Goal: Task Accomplishment & Management: Manage account settings

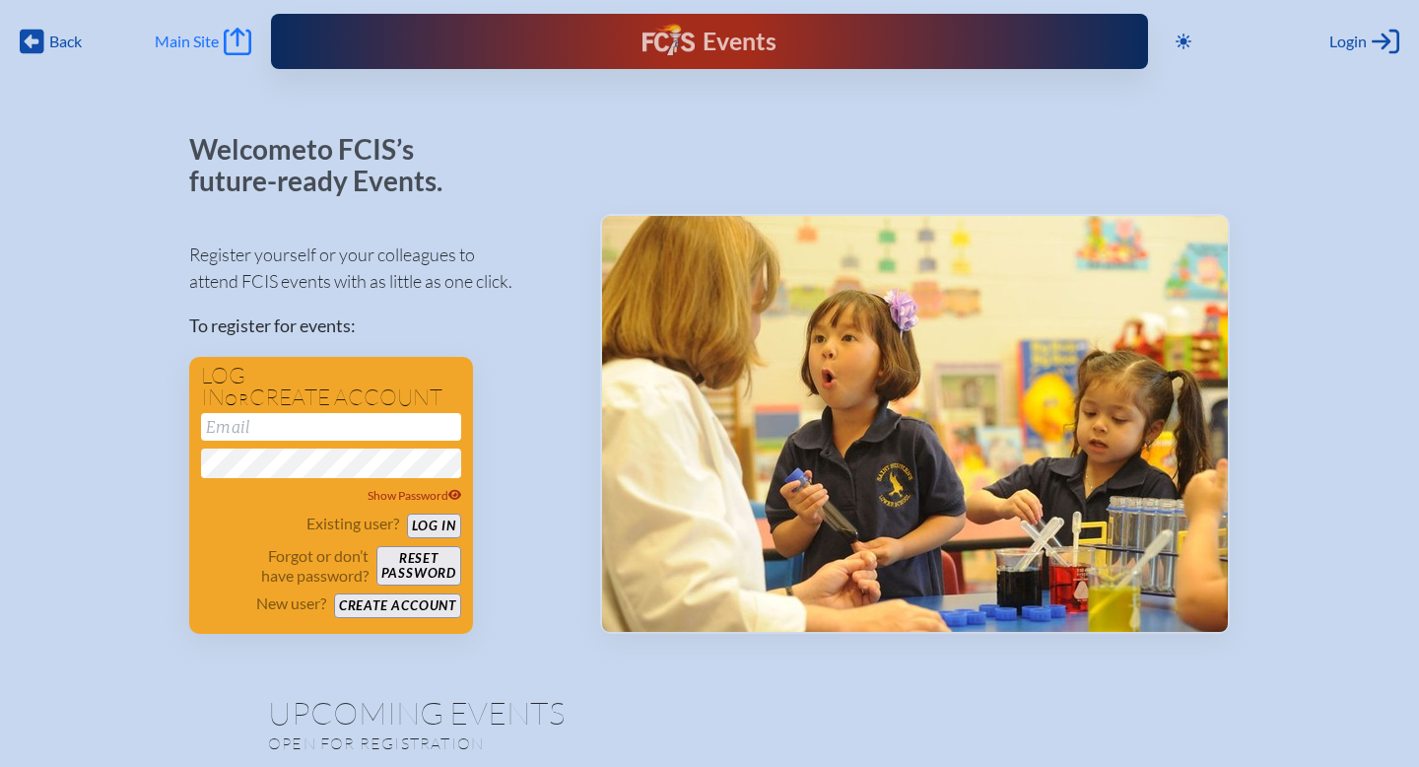
type input "[PERSON_NAME][EMAIL_ADDRESS][PERSON_NAME][DOMAIN_NAME]"
click at [195, 35] on span "Main Site" at bounding box center [187, 42] width 64 height 20
type input "[PERSON_NAME][EMAIL_ADDRESS][PERSON_NAME][DOMAIN_NAME]"
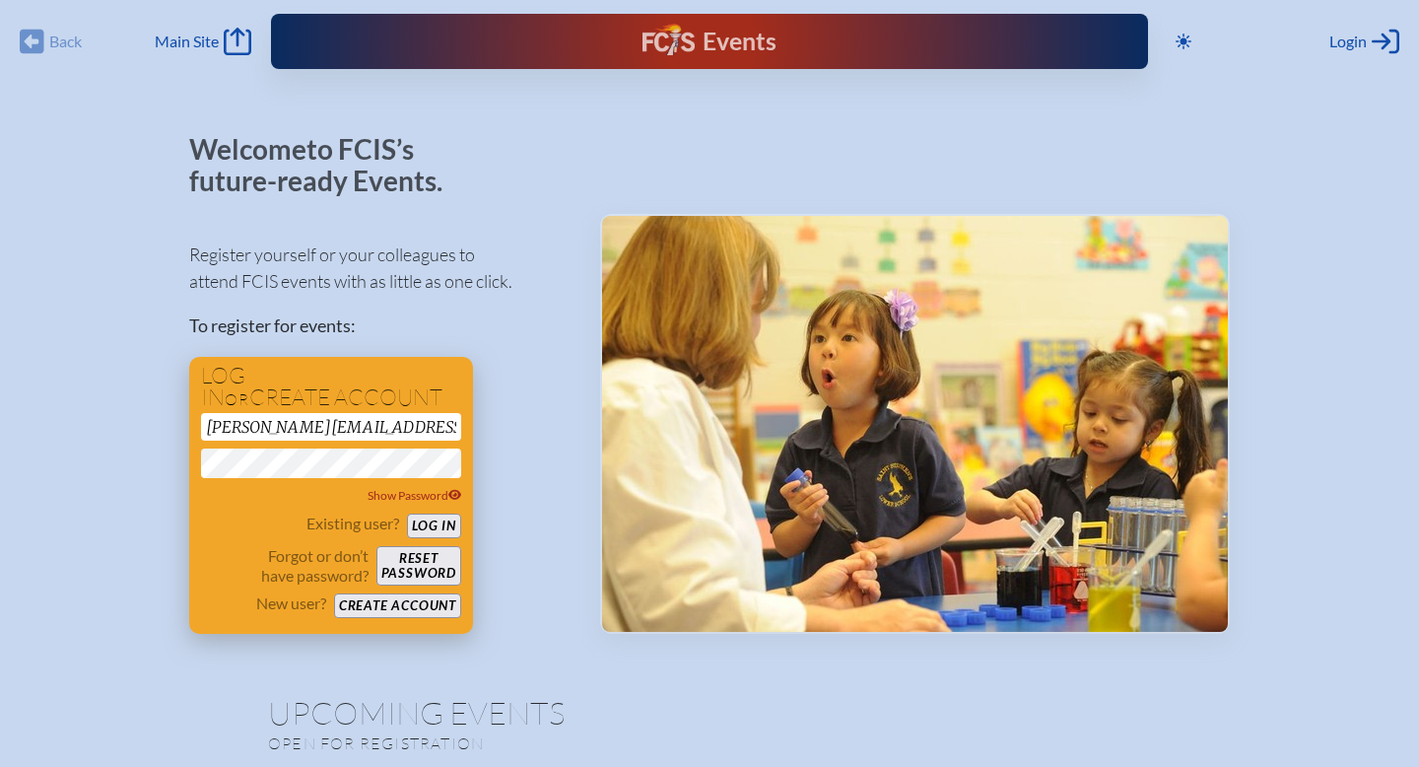
click at [440, 522] on button "Log in" at bounding box center [434, 525] width 54 height 25
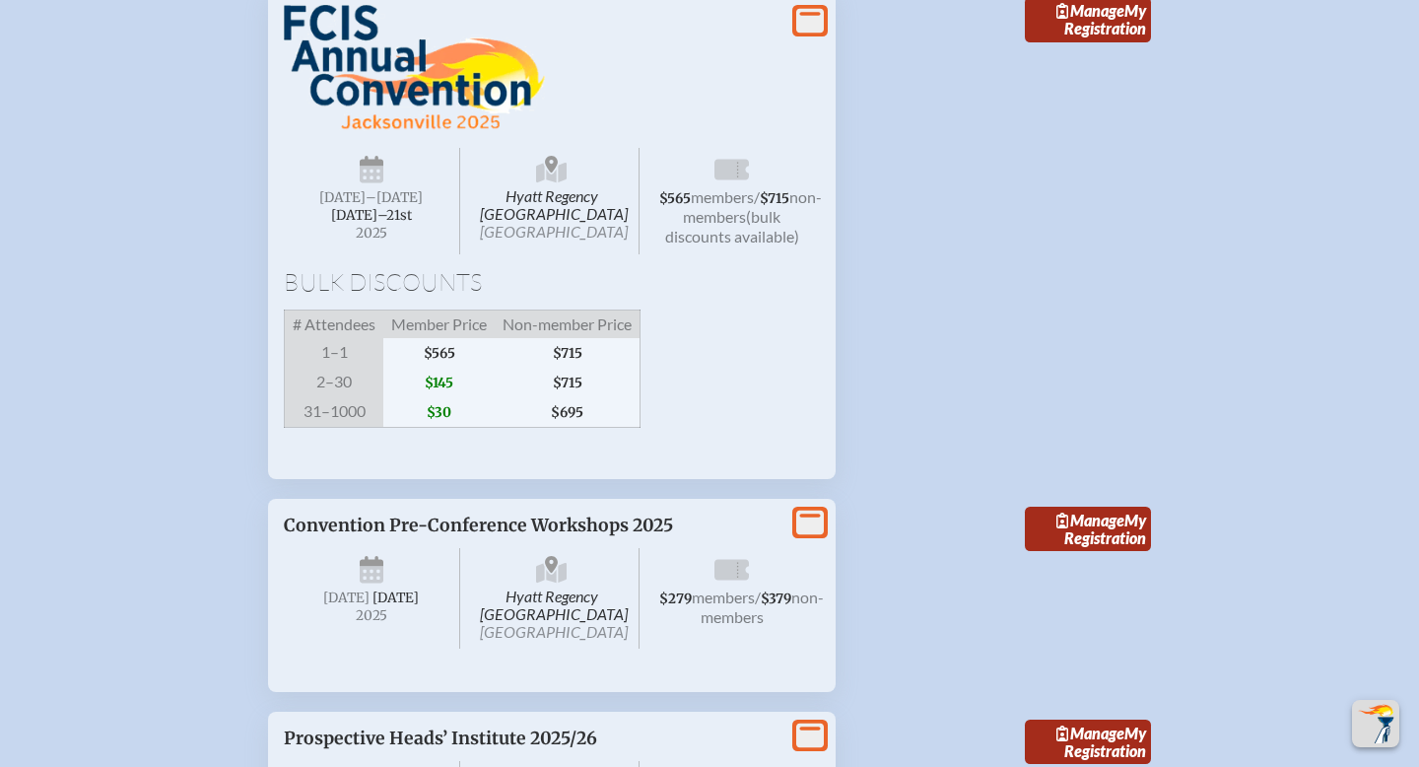
scroll to position [3469, 0]
